Goal: Task Accomplishment & Management: Use online tool/utility

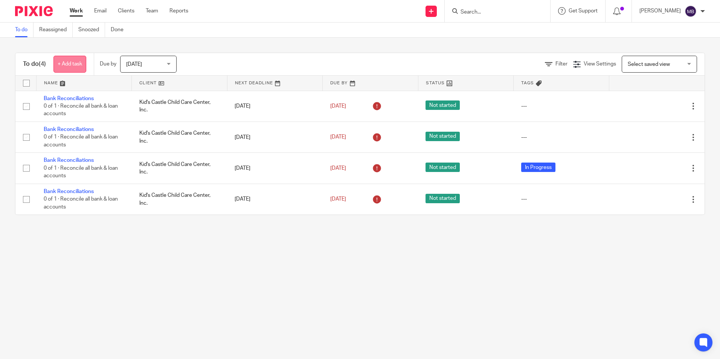
click at [71, 66] on link "+ Add task" at bounding box center [69, 64] width 33 height 17
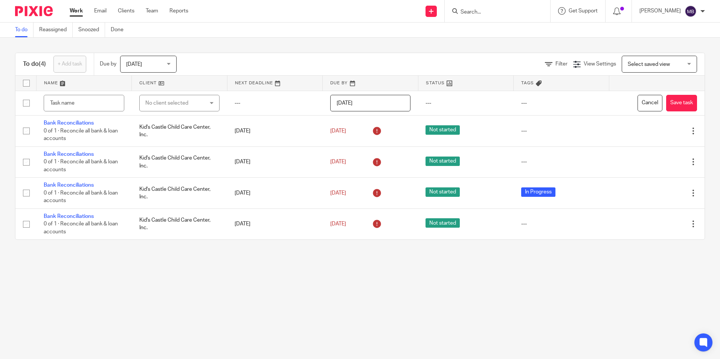
click at [17, 31] on link "To do" at bounding box center [24, 30] width 18 height 15
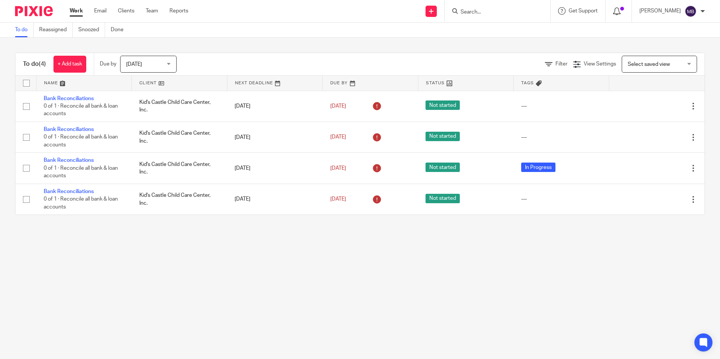
click at [621, 11] on icon at bounding box center [617, 12] width 8 height 8
